Goal: Transaction & Acquisition: Purchase product/service

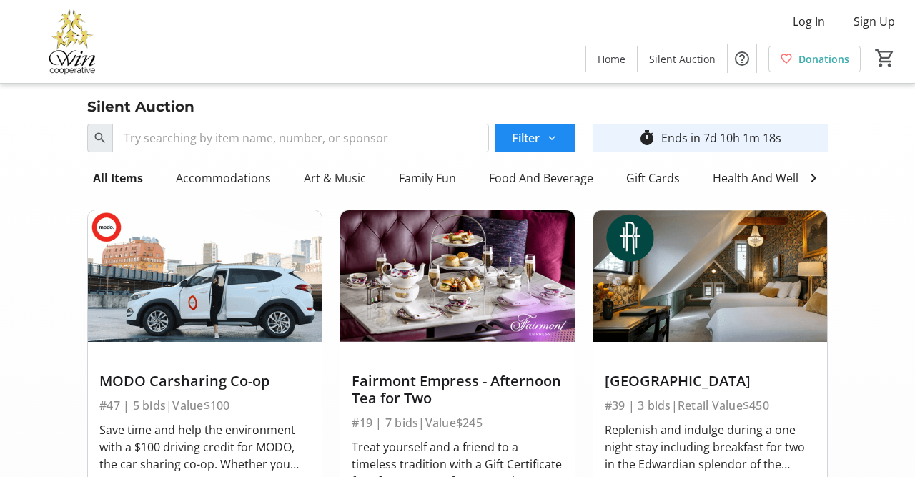
scroll to position [8101, 0]
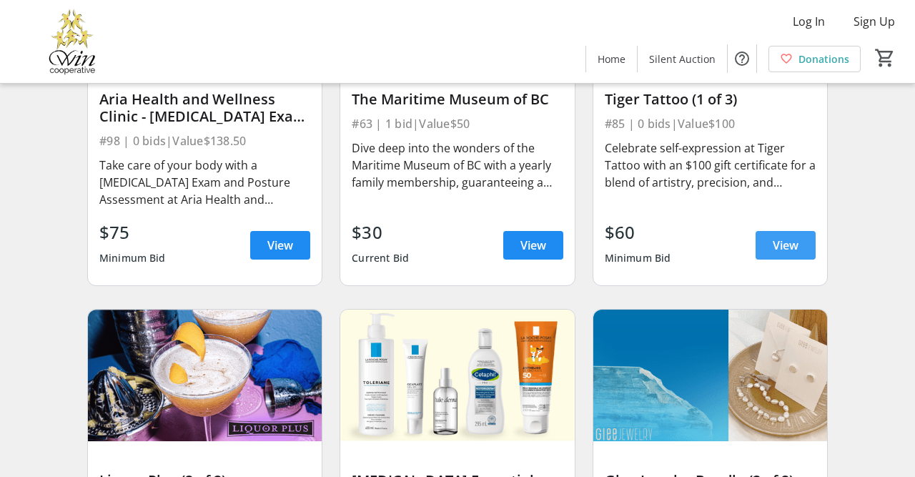
click at [769, 234] on span at bounding box center [785, 245] width 60 height 34
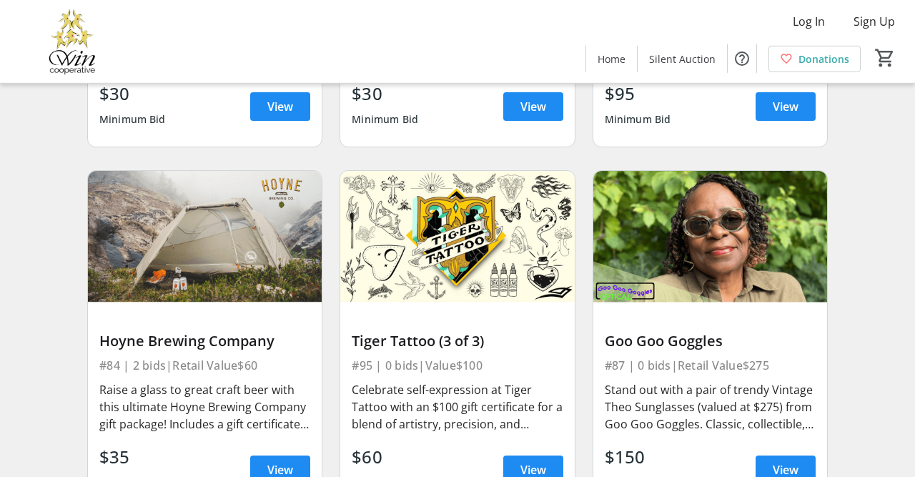
scroll to position [10925, 0]
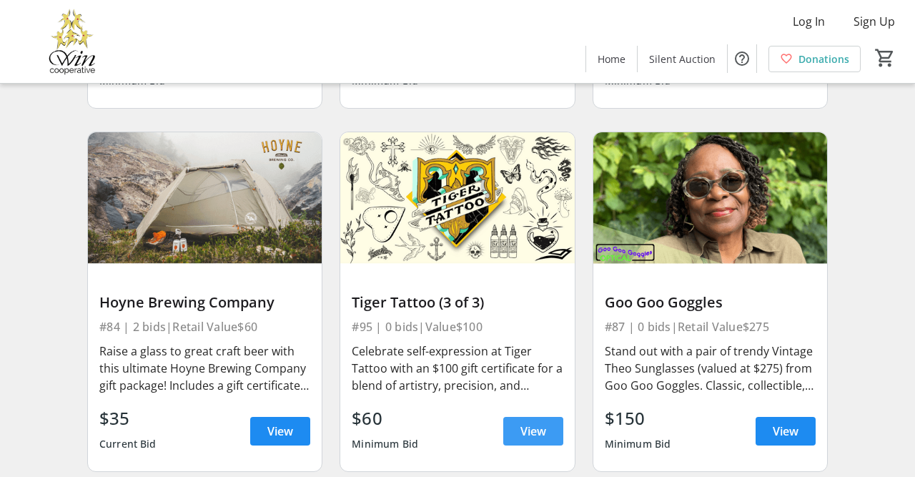
click at [522, 422] on span "View" at bounding box center [533, 430] width 26 height 17
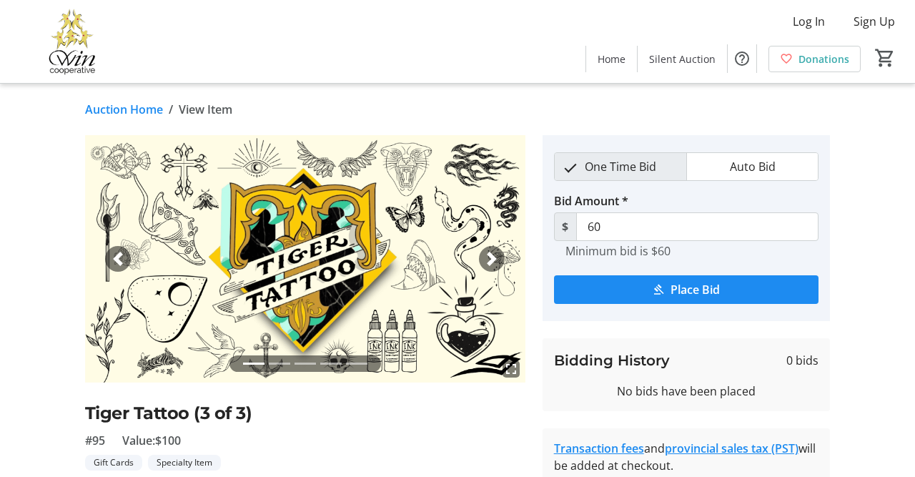
click at [141, 109] on link "Auction Home" at bounding box center [124, 109] width 78 height 17
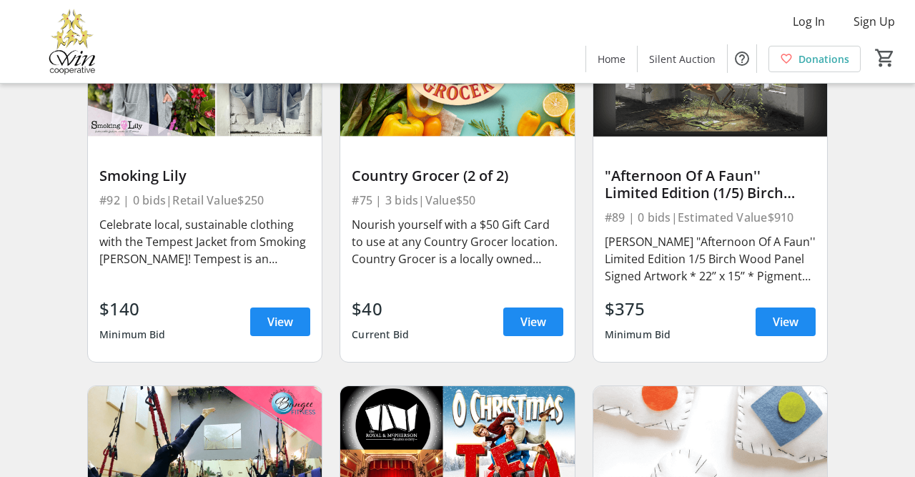
scroll to position [11446, 0]
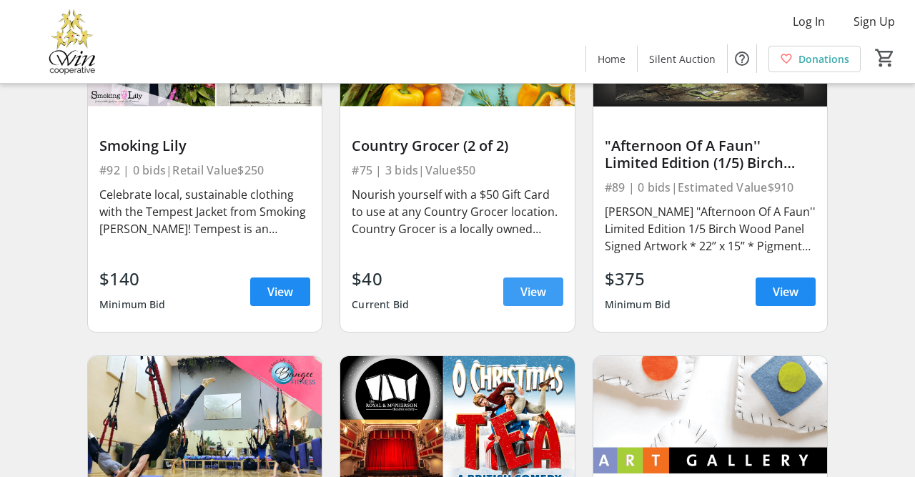
click at [523, 283] on span "View" at bounding box center [533, 291] width 26 height 17
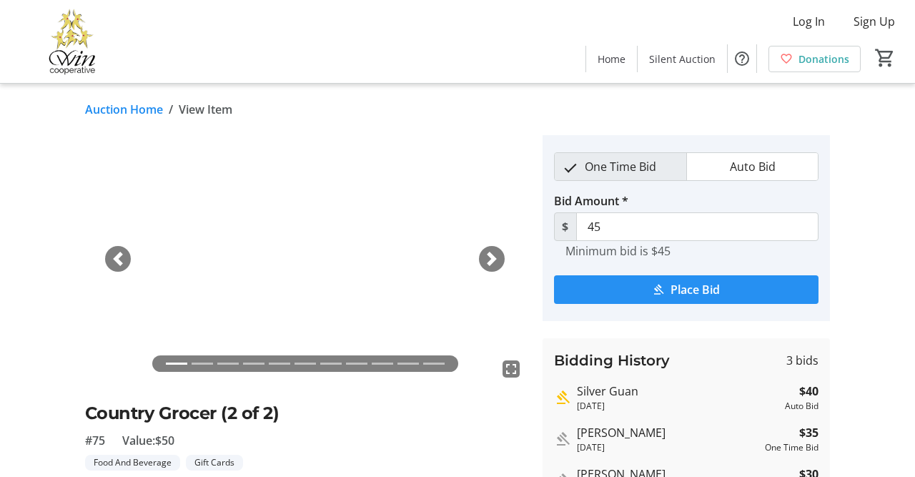
click at [655, 287] on mat-icon "submit" at bounding box center [658, 289] width 13 height 13
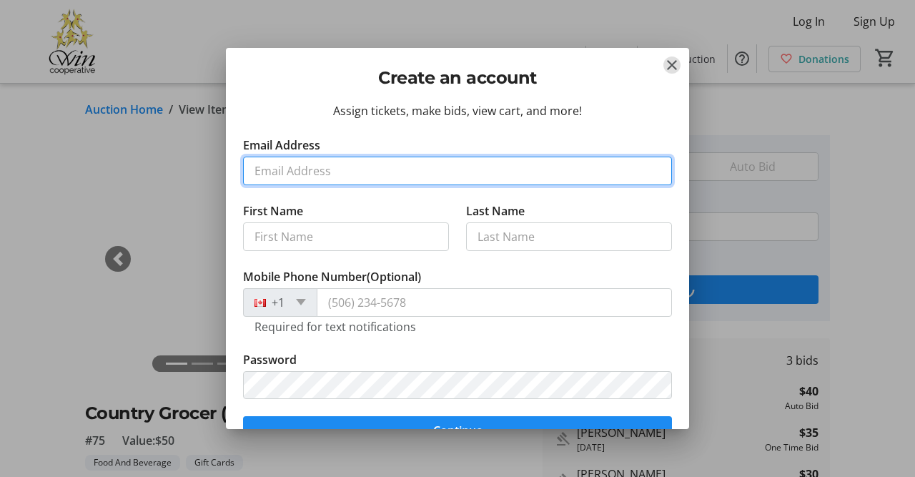
click at [396, 164] on input "Email Address" at bounding box center [457, 171] width 429 height 29
type input "[EMAIL_ADDRESS][DOMAIN_NAME]"
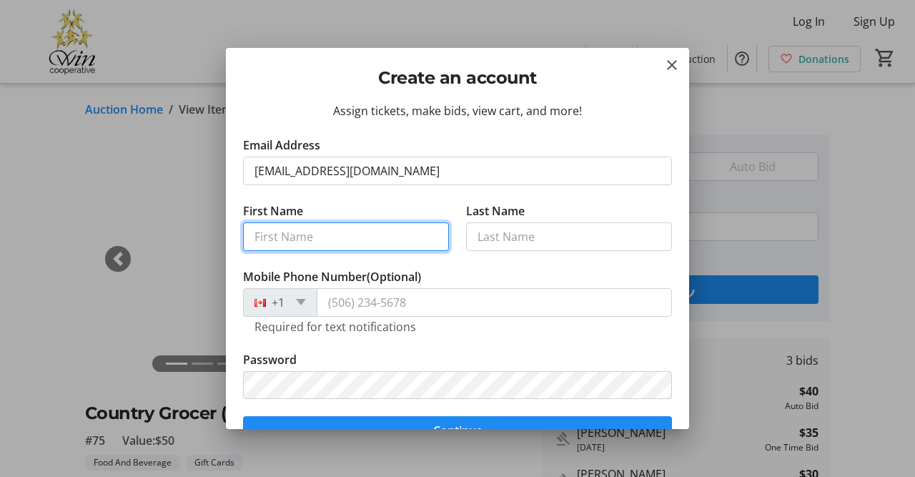
click at [359, 237] on input "First Name" at bounding box center [346, 236] width 206 height 29
type input "Rose"
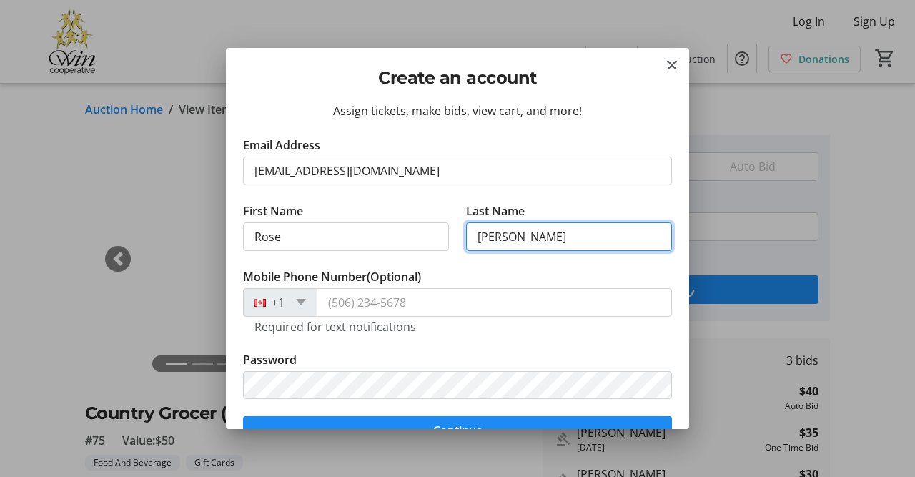
type input "[PERSON_NAME]"
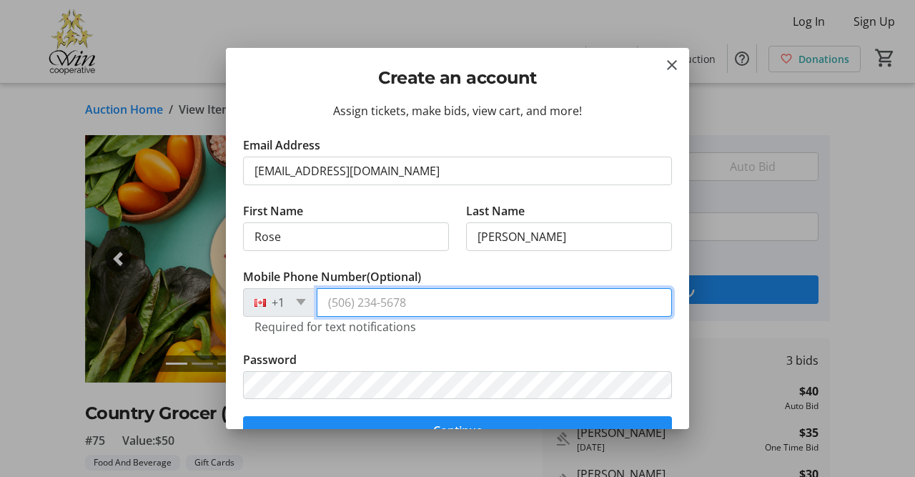
click at [401, 304] on input "Mobile Phone Number (Optional)" at bounding box center [494, 302] width 355 height 29
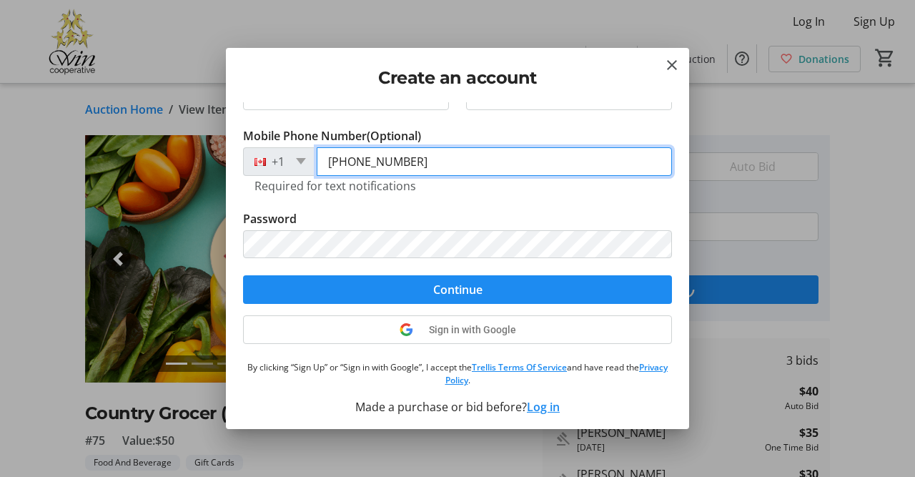
scroll to position [142, 0]
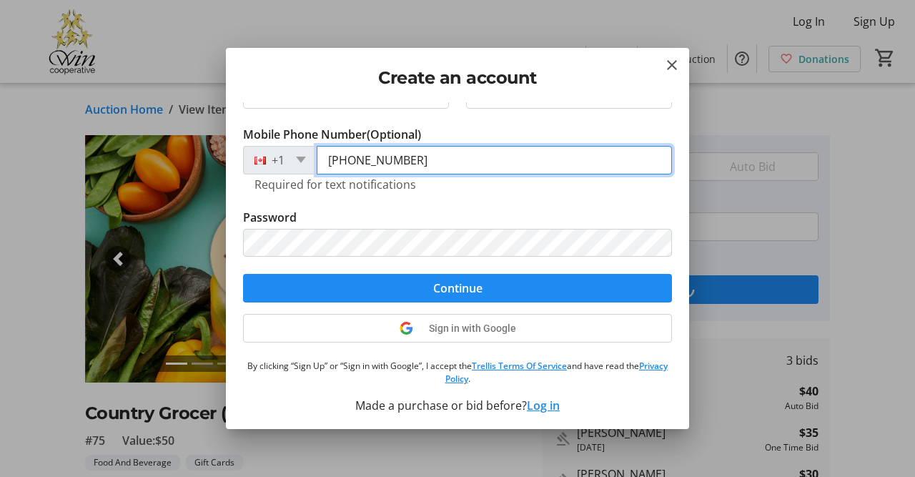
type input "[PHONE_NUMBER]"
click at [556, 164] on input "[PHONE_NUMBER]" at bounding box center [494, 160] width 355 height 29
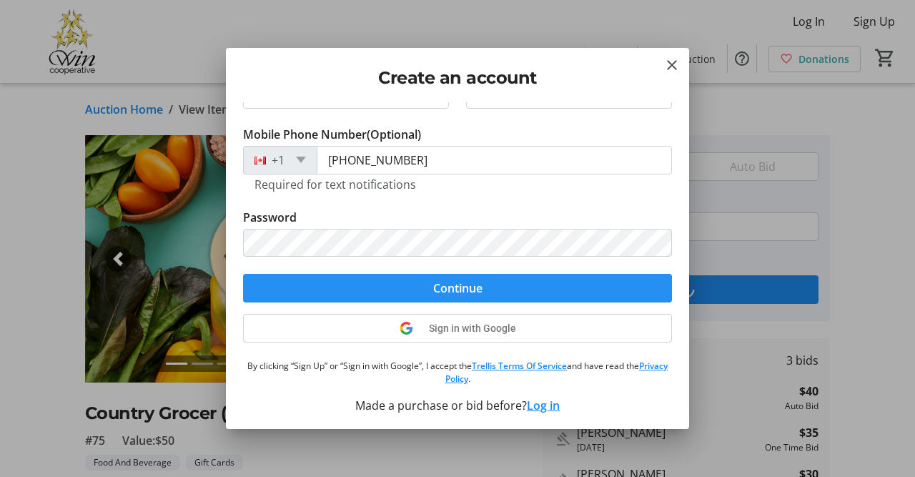
click at [494, 285] on span "submit" at bounding box center [457, 288] width 429 height 34
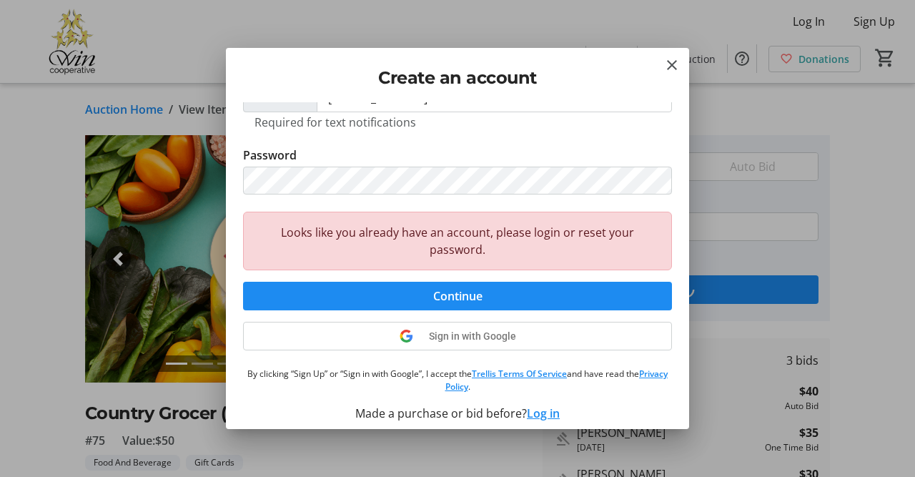
scroll to position [212, 0]
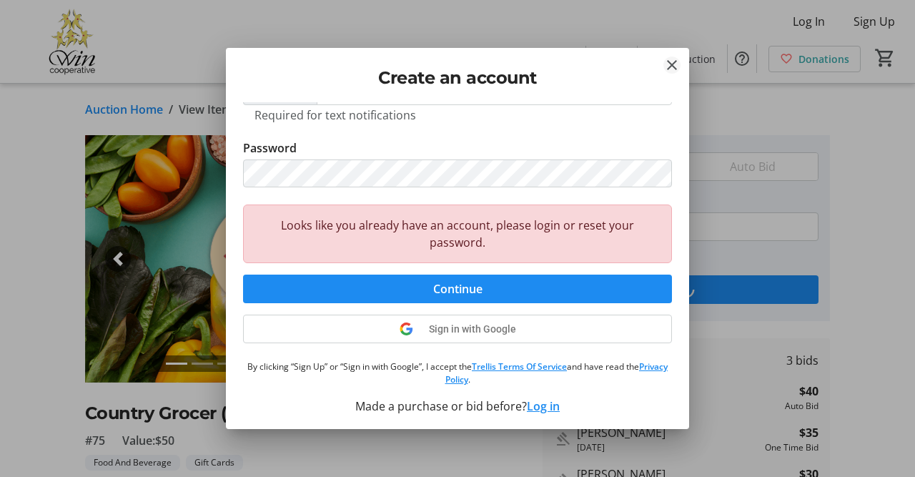
click at [672, 65] on mat-icon "Close" at bounding box center [671, 64] width 17 height 17
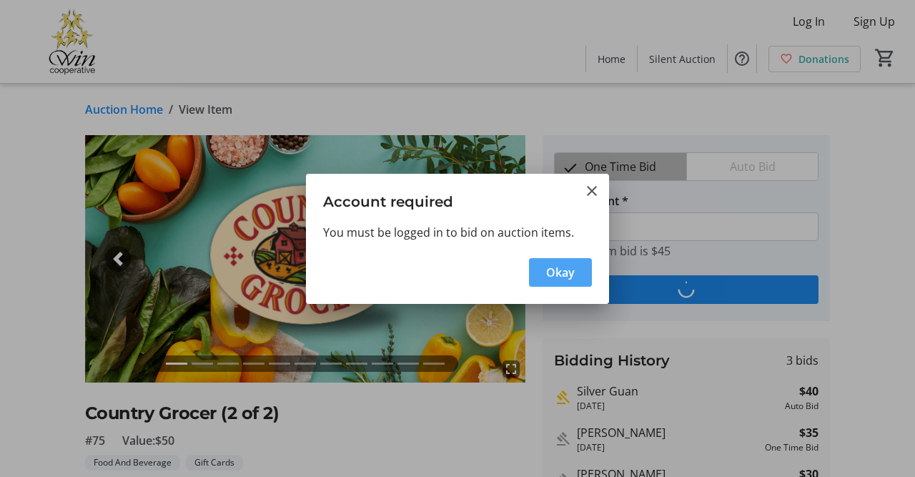
click at [562, 265] on span "Okay" at bounding box center [560, 272] width 29 height 17
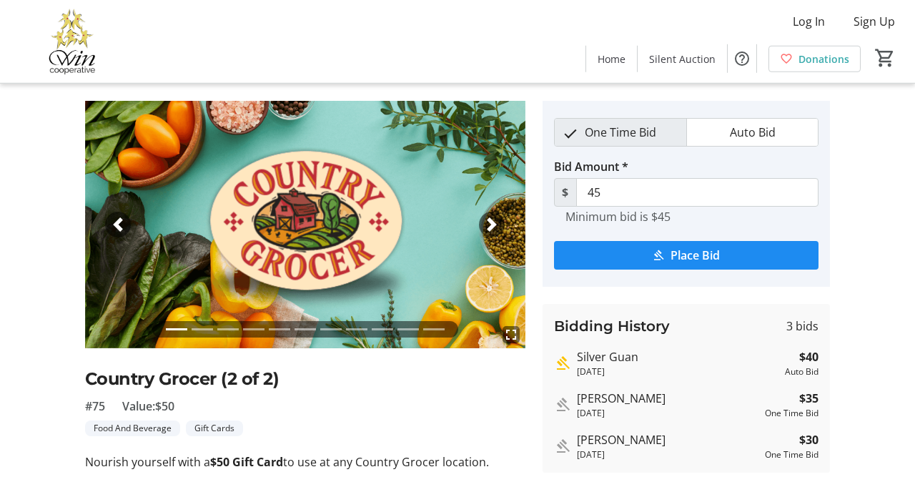
scroll to position [0, 0]
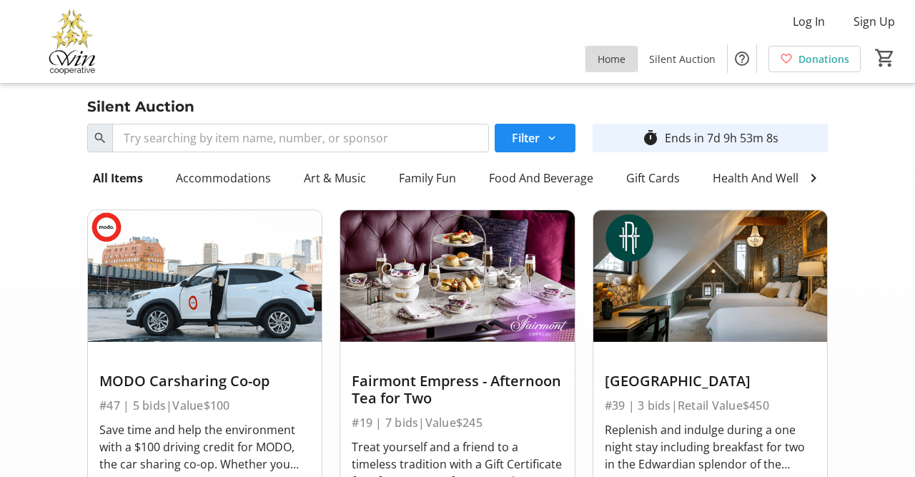
click at [618, 56] on span "Home" at bounding box center [611, 58] width 28 height 15
